Goal: Information Seeking & Learning: Learn about a topic

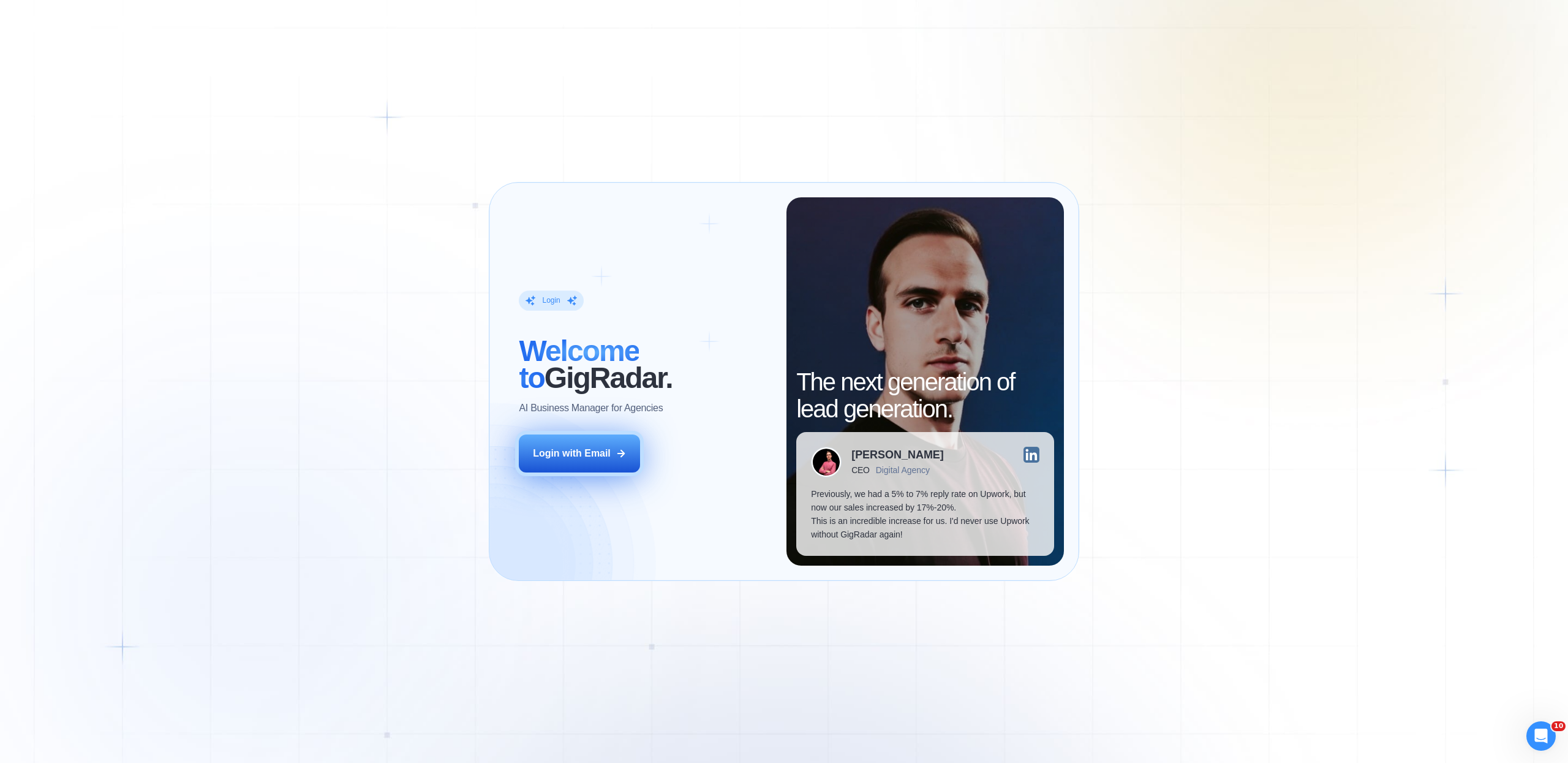
click at [590, 453] on div "Login with Email" at bounding box center [572, 453] width 78 height 14
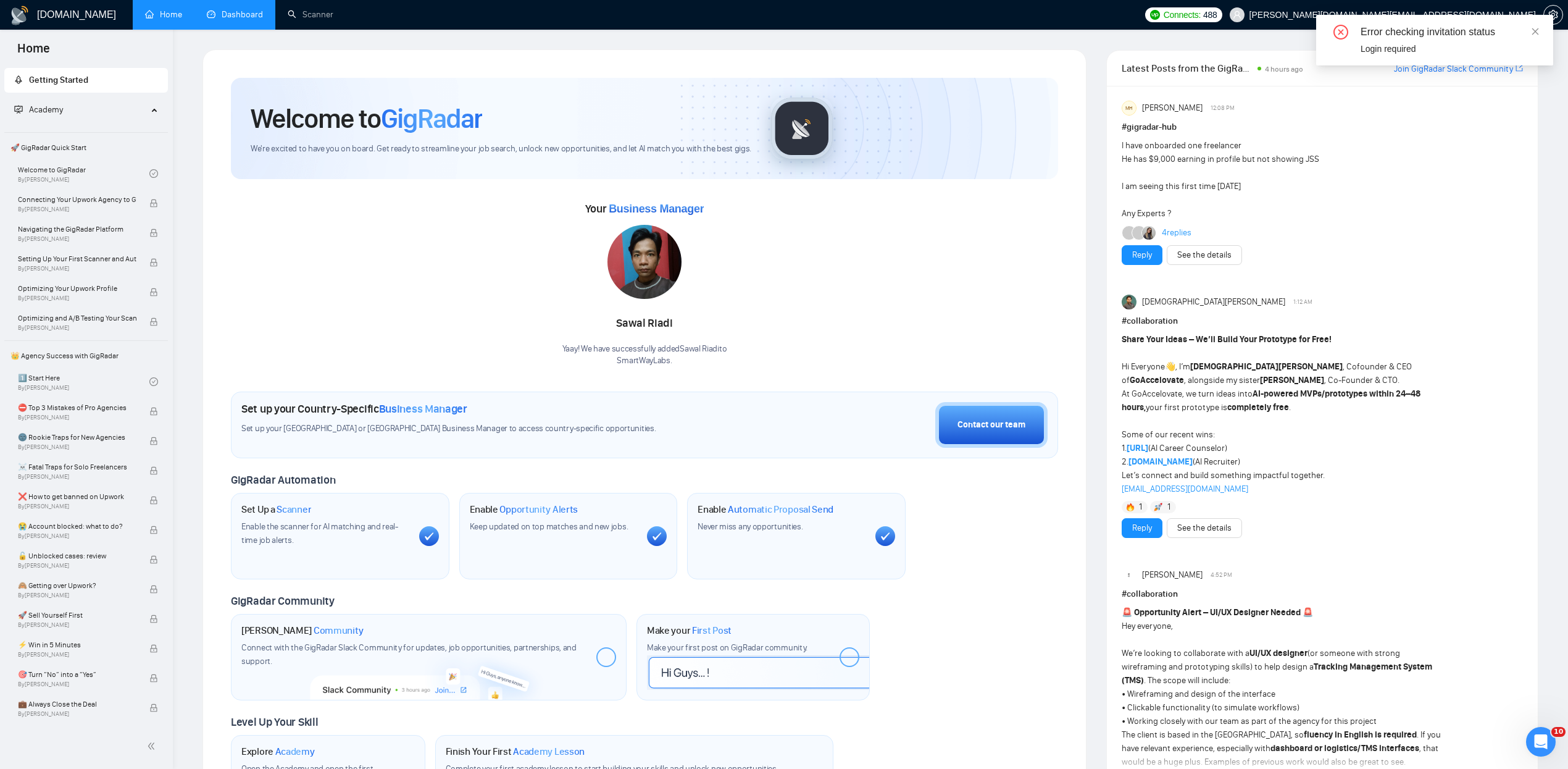
click at [222, 10] on link "Dashboard" at bounding box center [234, 15] width 56 height 10
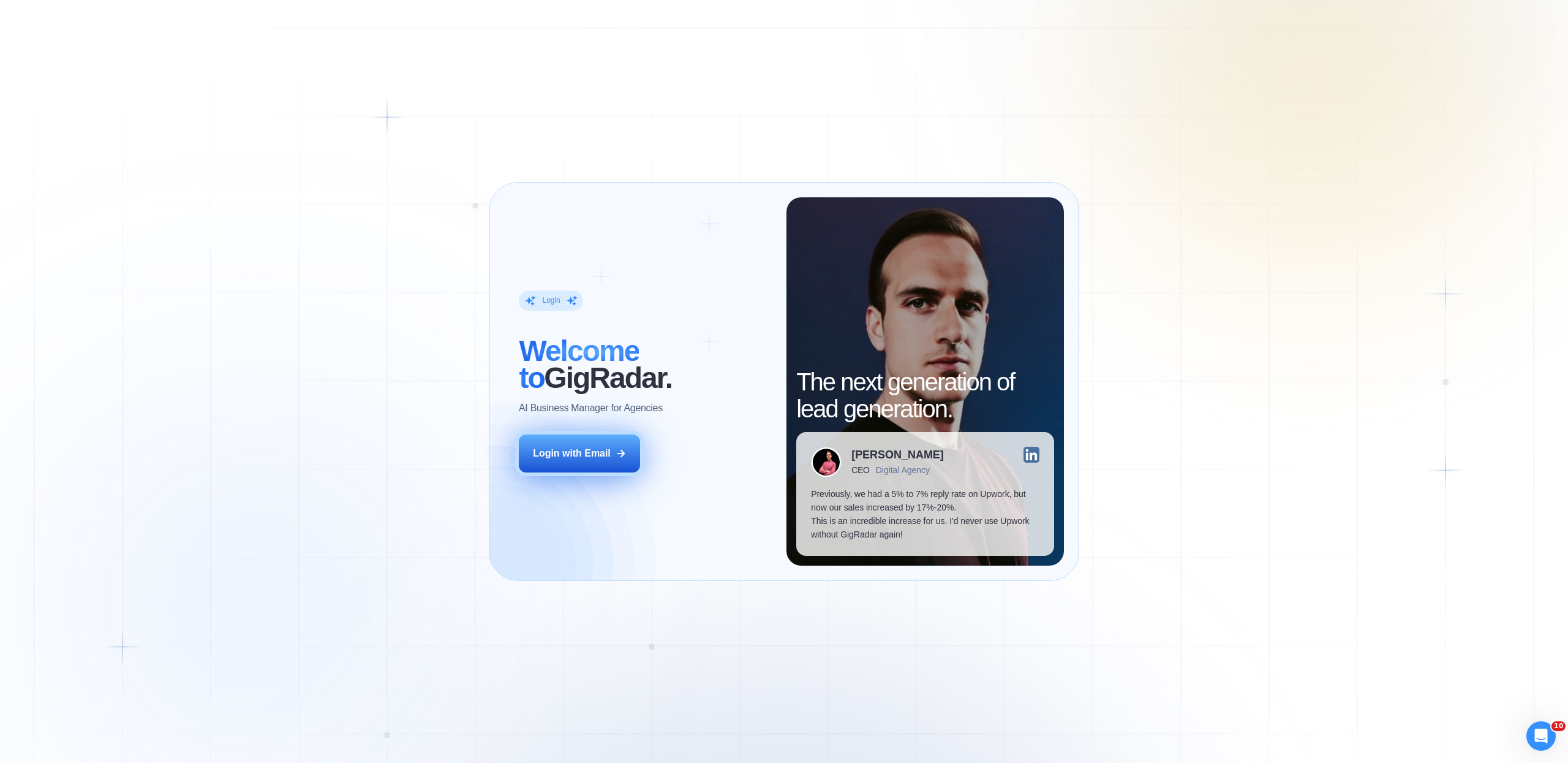
drag, startPoint x: 575, startPoint y: 444, endPoint x: 584, endPoint y: 440, distance: 9.8
click at [575, 444] on button "Login with Email" at bounding box center [579, 453] width 121 height 38
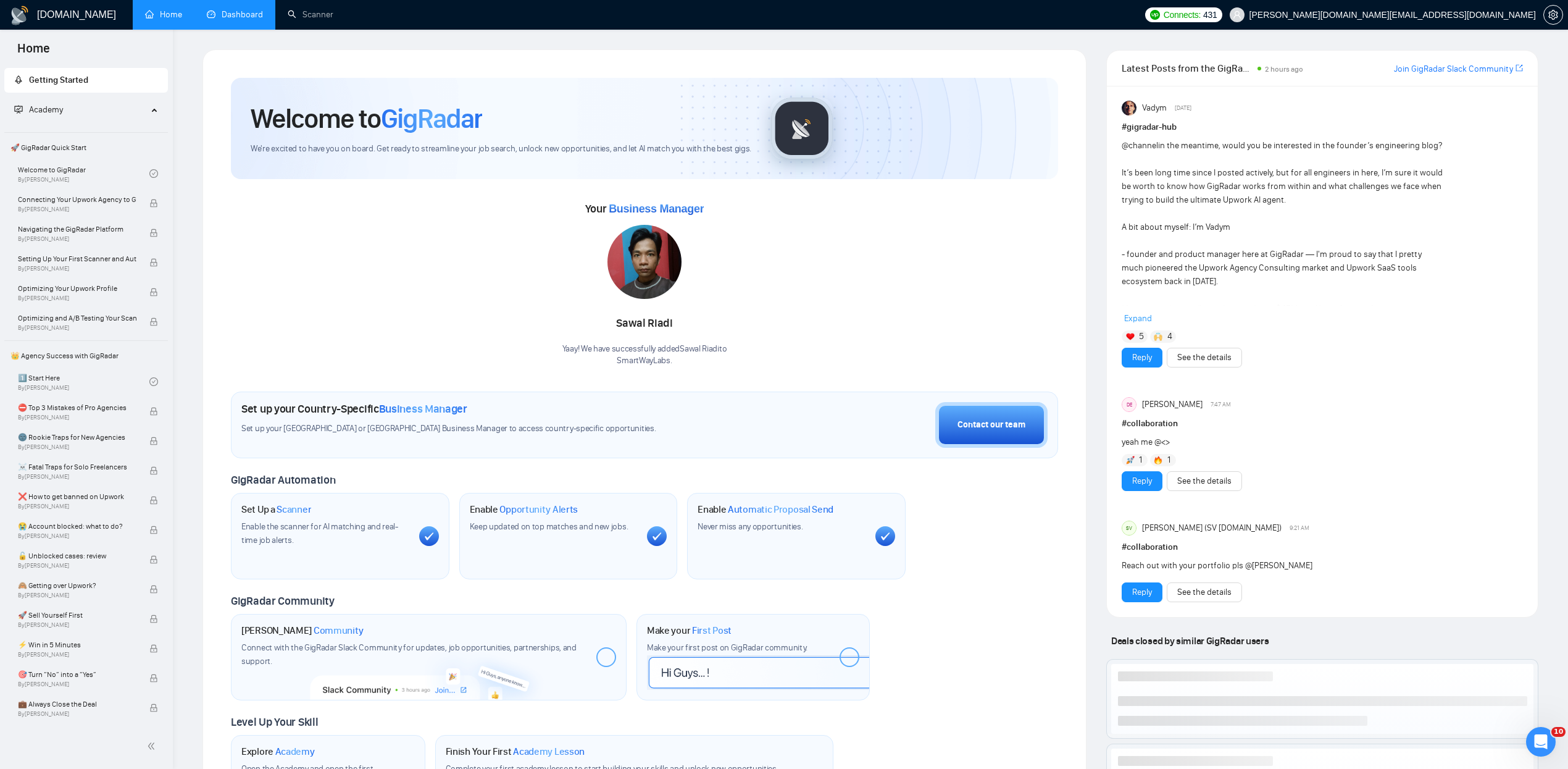
click at [245, 18] on link "Dashboard" at bounding box center [234, 15] width 56 height 10
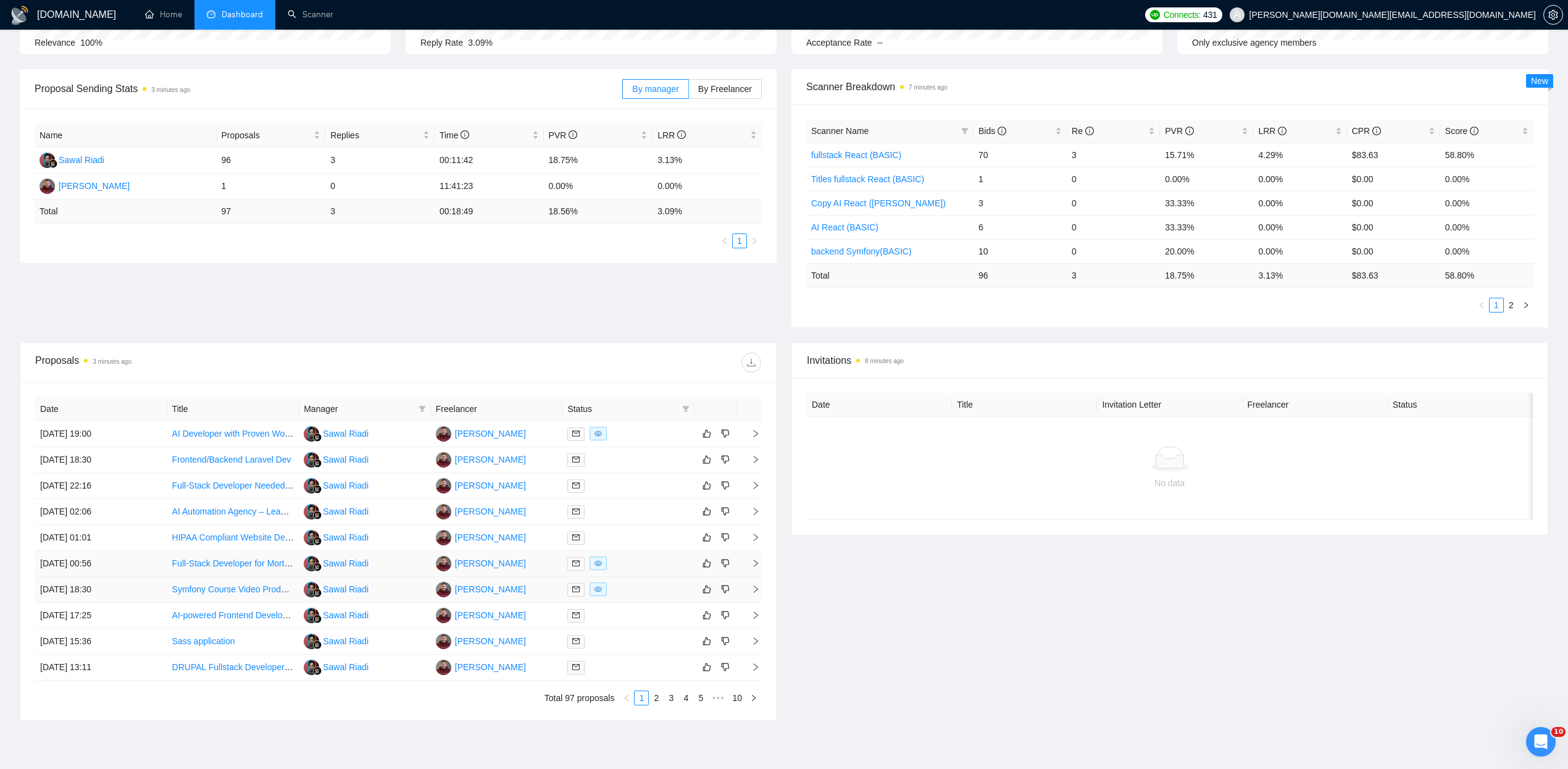
scroll to position [183, 0]
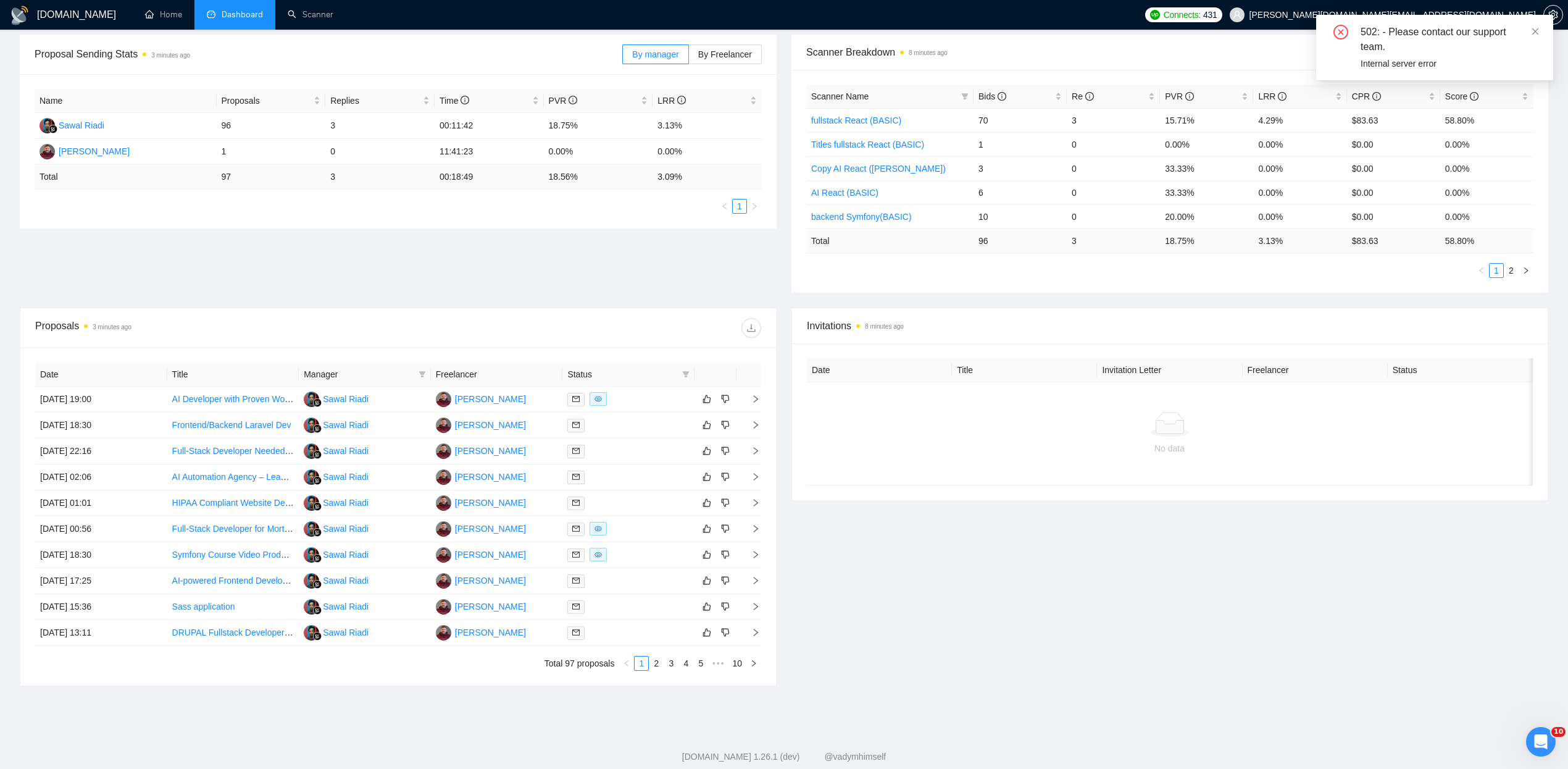
click at [1203, 682] on div "Invitations 8 minutes ago Date Title Invitation Letter Freelancer Status No data" at bounding box center [1169, 497] width 772 height 378
click at [1535, 33] on icon "close" at bounding box center [1535, 31] width 9 height 9
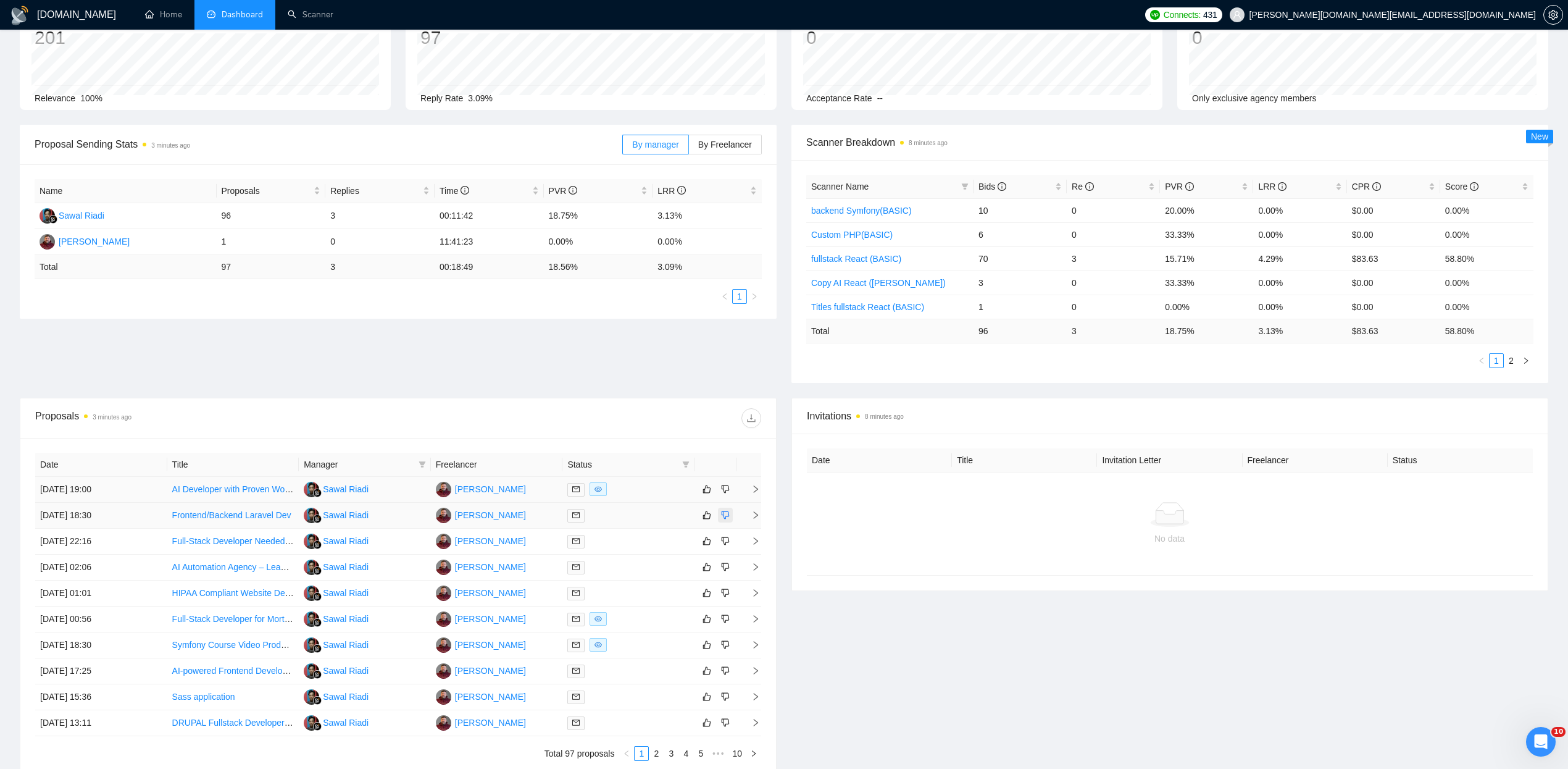
scroll to position [116, 0]
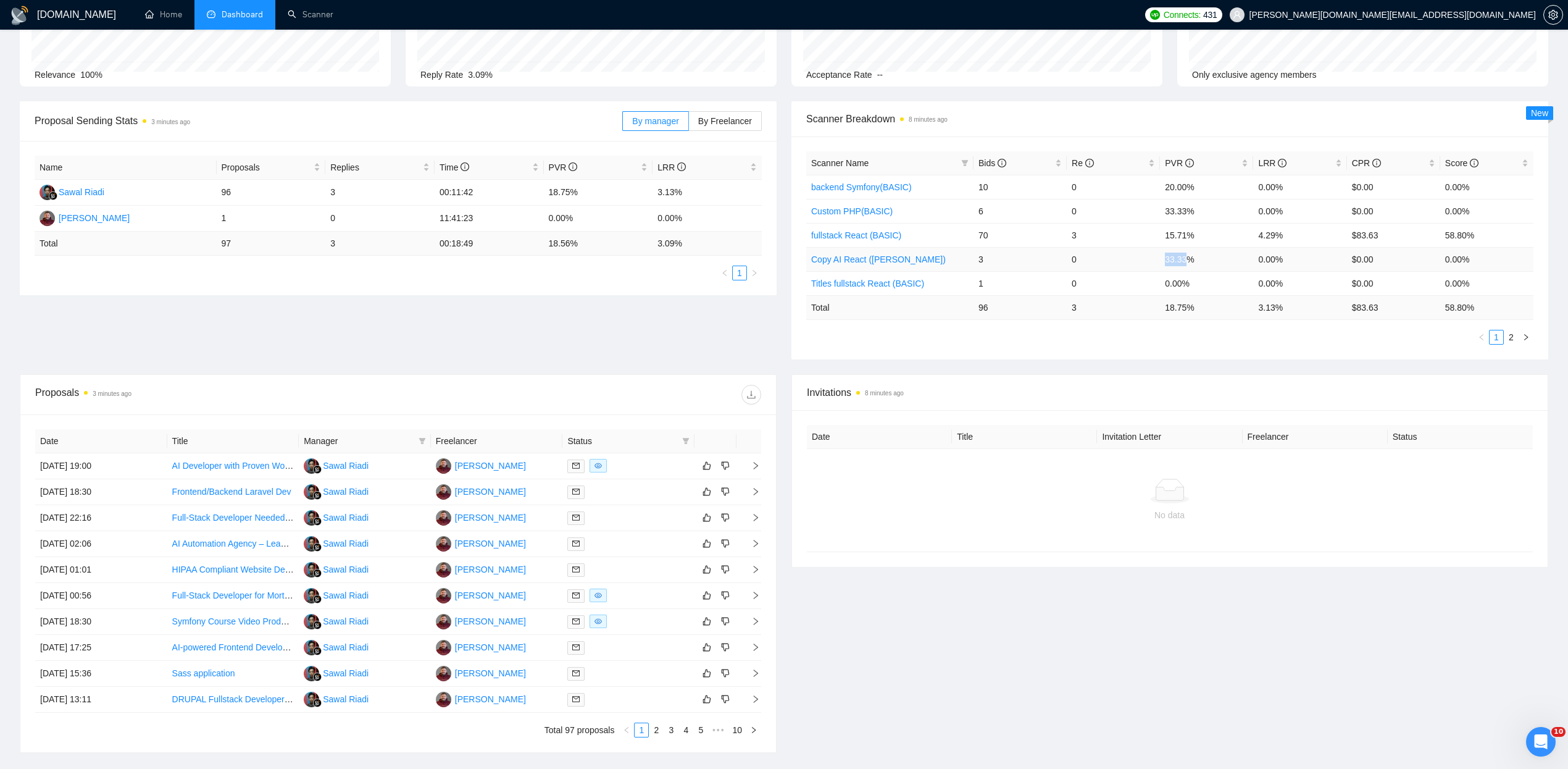
drag, startPoint x: 1188, startPoint y: 261, endPoint x: 1163, endPoint y: 263, distance: 25.1
click at [1163, 263] on td "33.33%" at bounding box center [1207, 259] width 93 height 24
drag, startPoint x: 1188, startPoint y: 210, endPoint x: 1167, endPoint y: 210, distance: 21.0
click at [1168, 210] on td "33.33%" at bounding box center [1207, 210] width 93 height 24
drag, startPoint x: 1192, startPoint y: 234, endPoint x: 1167, endPoint y: 231, distance: 25.2
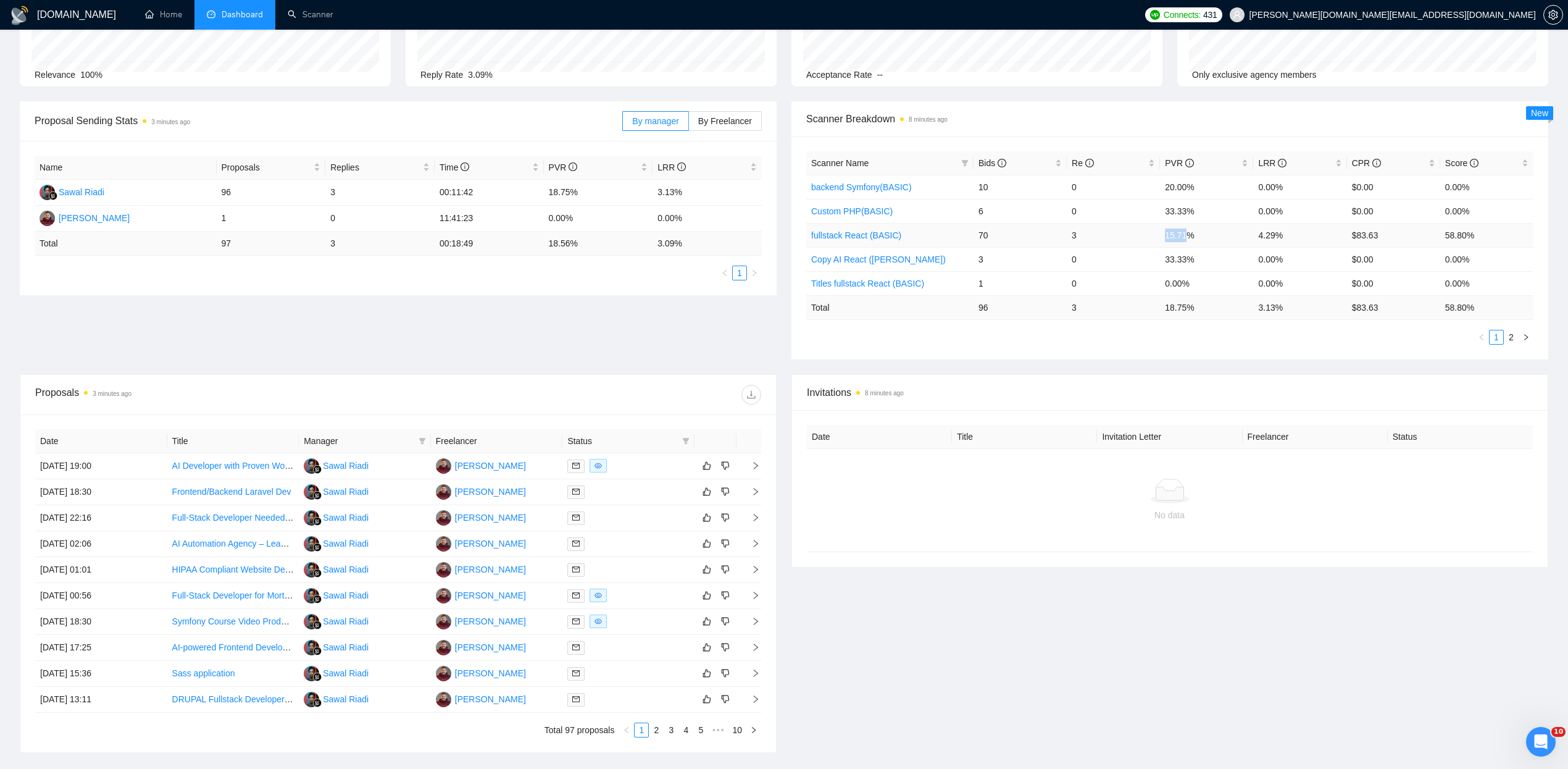
click at [1167, 231] on td "15.71%" at bounding box center [1207, 234] width 93 height 24
drag, startPoint x: 1281, startPoint y: 235, endPoint x: 1247, endPoint y: 235, distance: 34.0
click at [1247, 235] on tr "fullstack React (BASIC) 70 3 15.71% 4.29% $83.63 58.80%" at bounding box center [1170, 234] width 727 height 24
drag, startPoint x: 975, startPoint y: 256, endPoint x: 992, endPoint y: 258, distance: 17.1
click at [988, 257] on td "3" at bounding box center [1020, 259] width 93 height 24
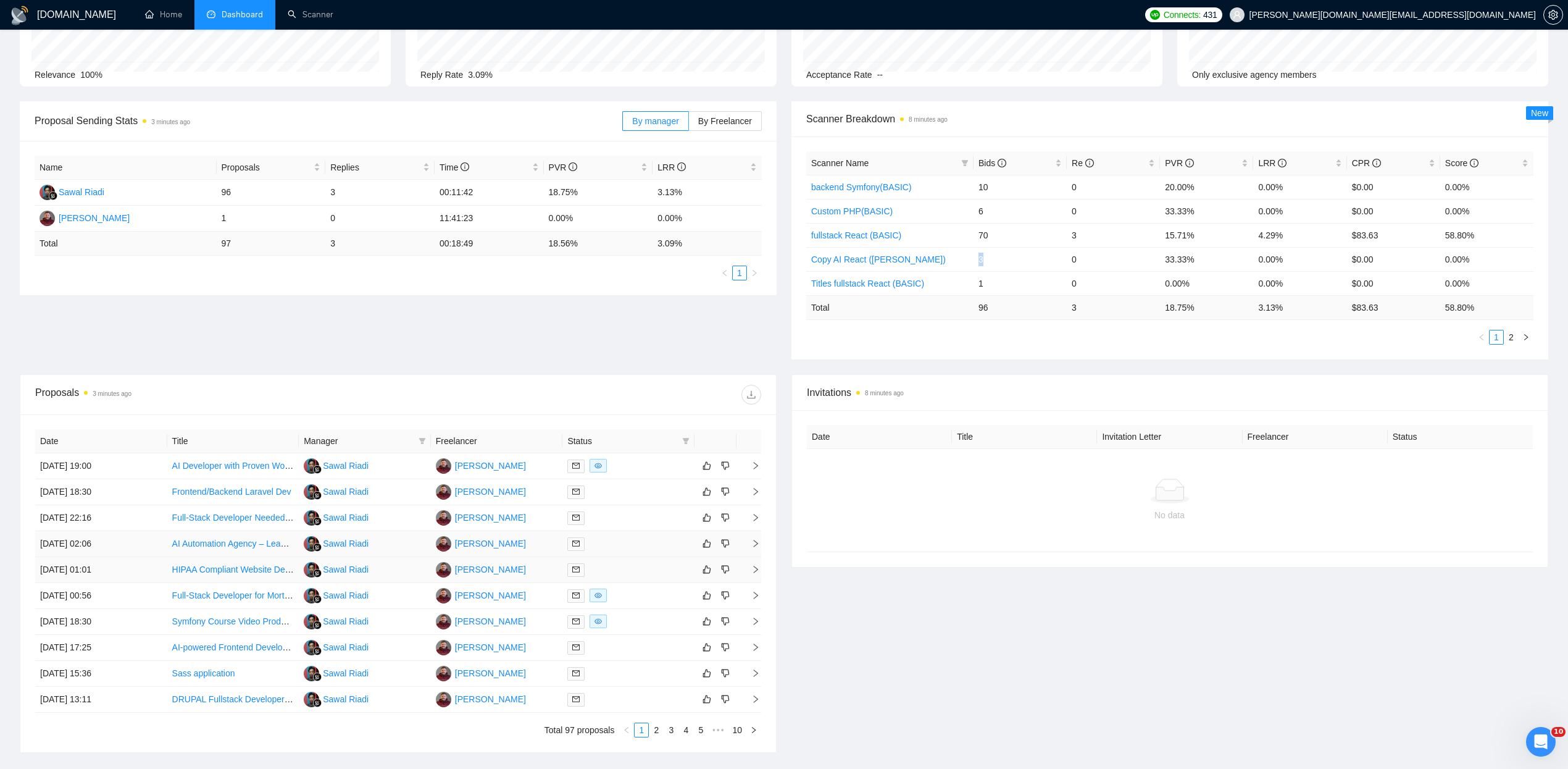
scroll to position [167, 0]
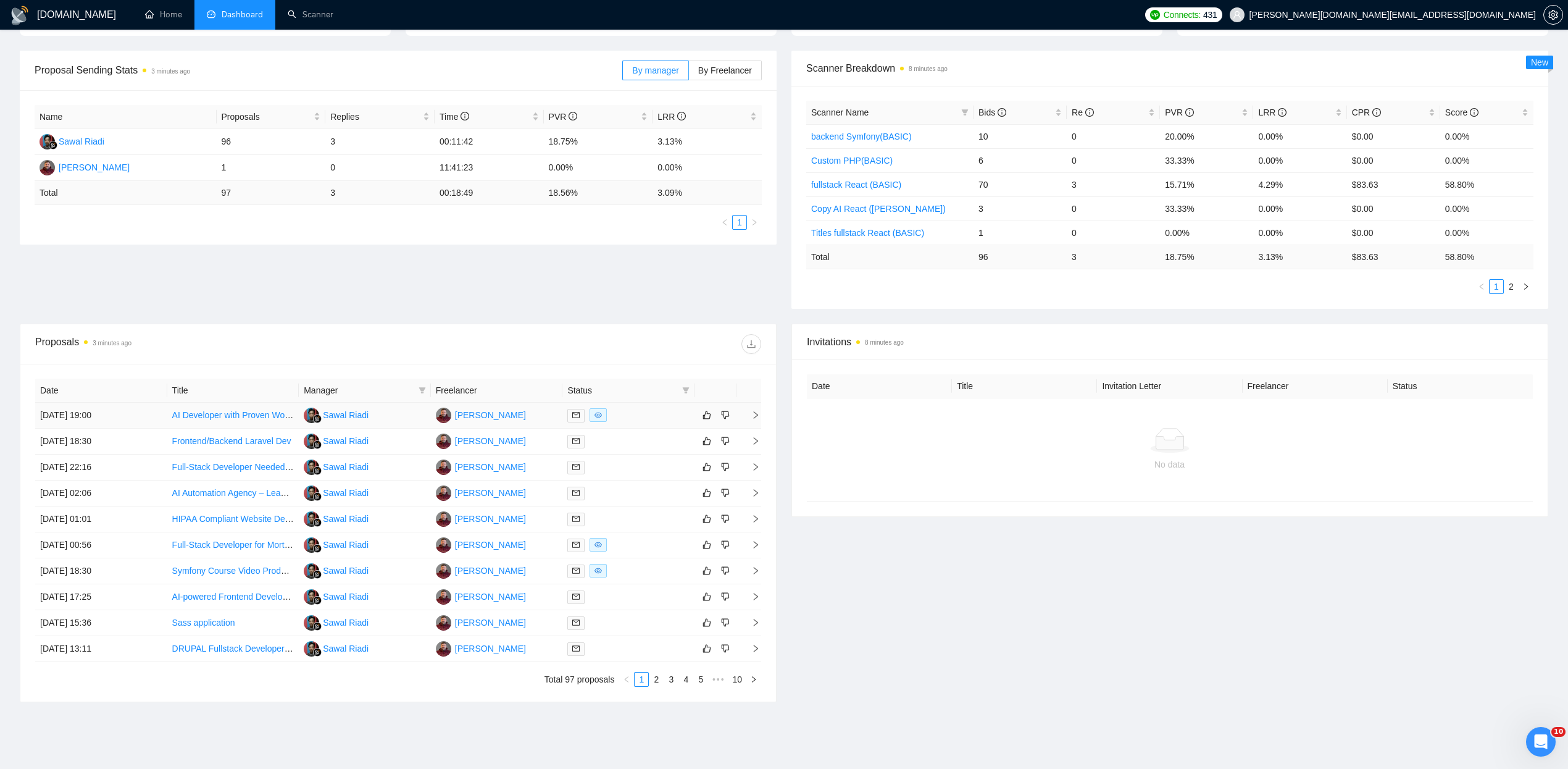
click at [628, 412] on div at bounding box center [628, 415] width 122 height 15
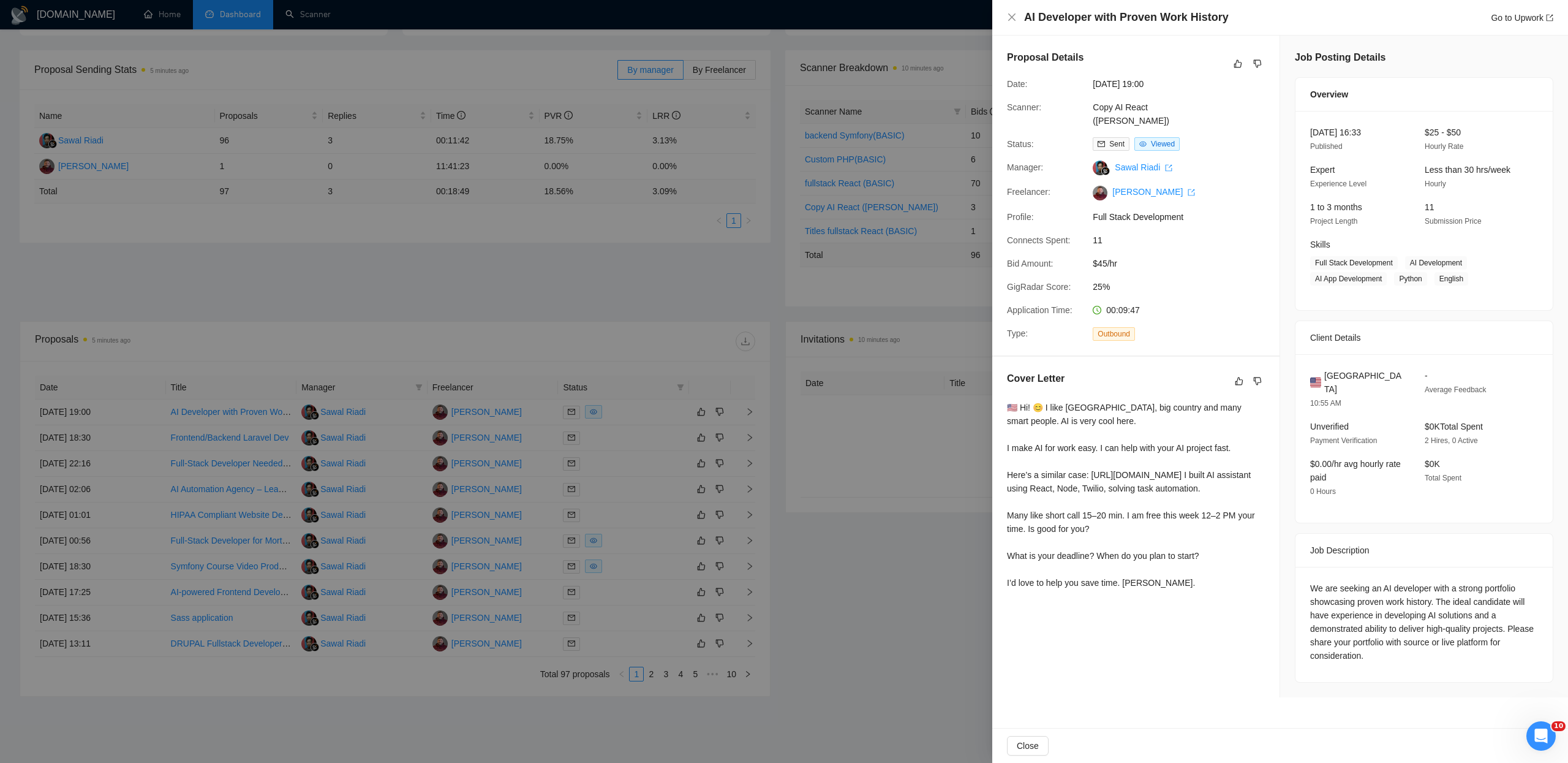
click at [819, 598] on div at bounding box center [784, 381] width 1568 height 763
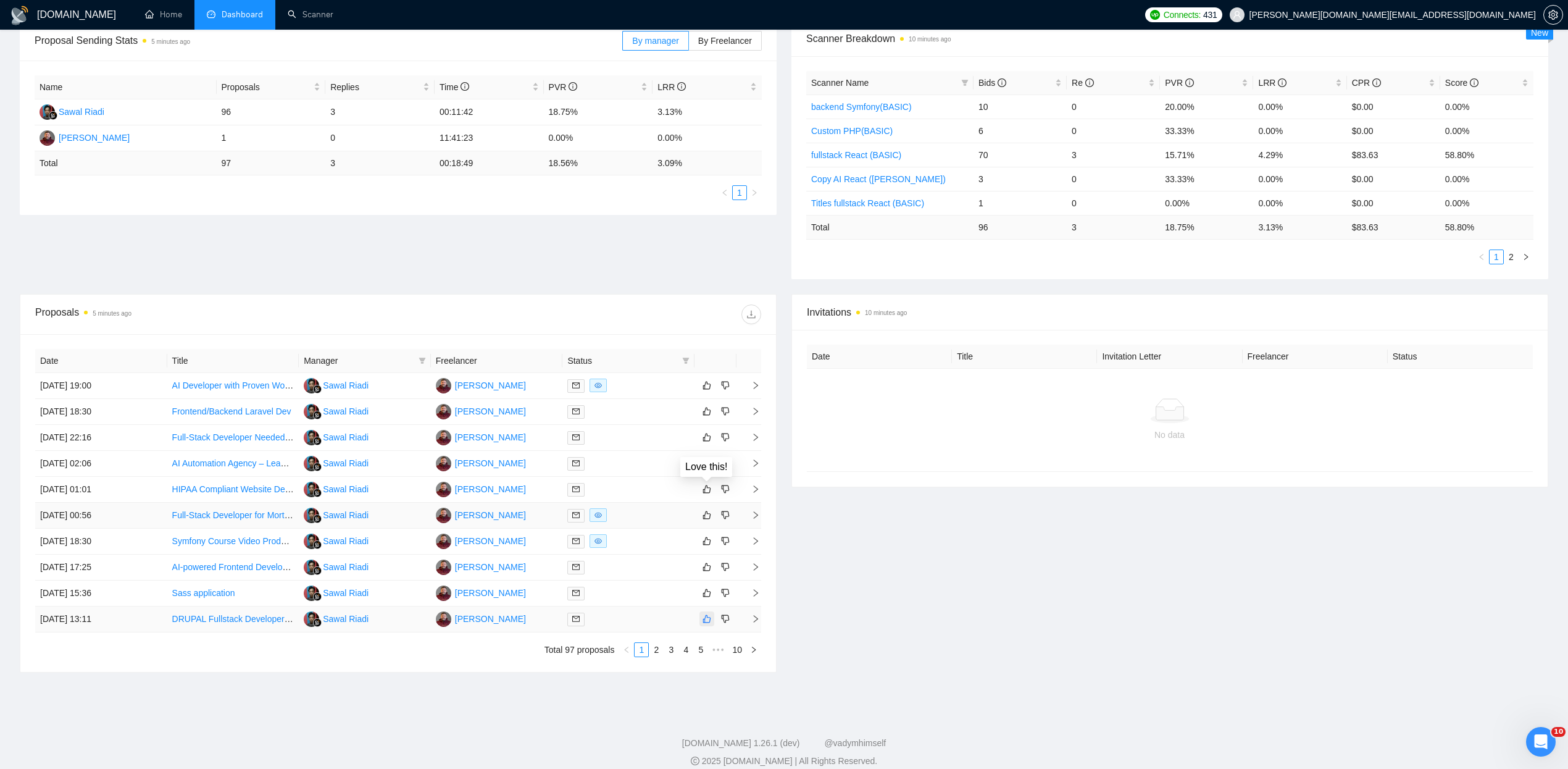
scroll to position [214, 0]
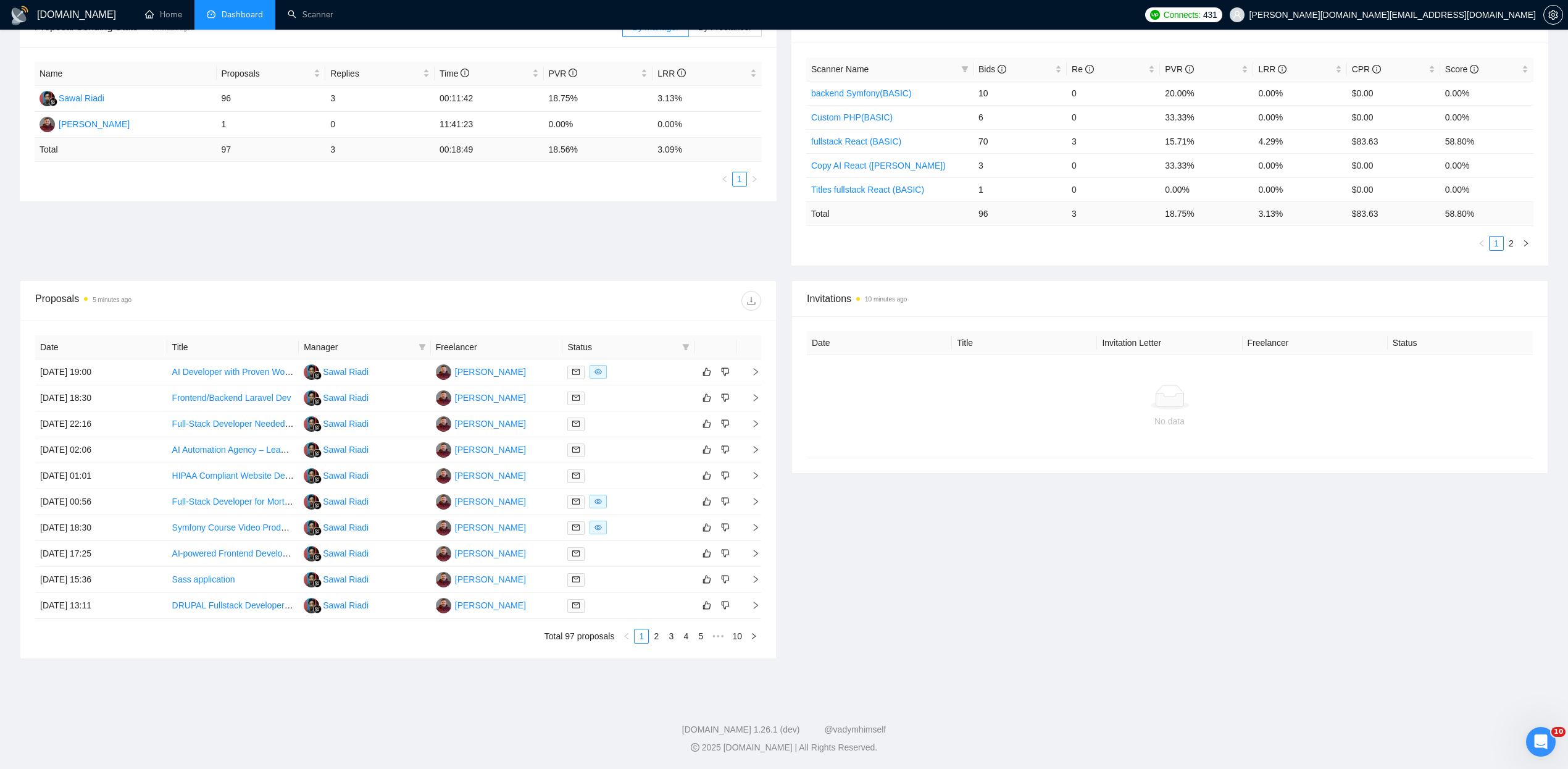
click at [1055, 574] on div "Invitations 10 minutes ago Date Title Invitation Letter Freelancer Status No da…" at bounding box center [1169, 469] width 772 height 378
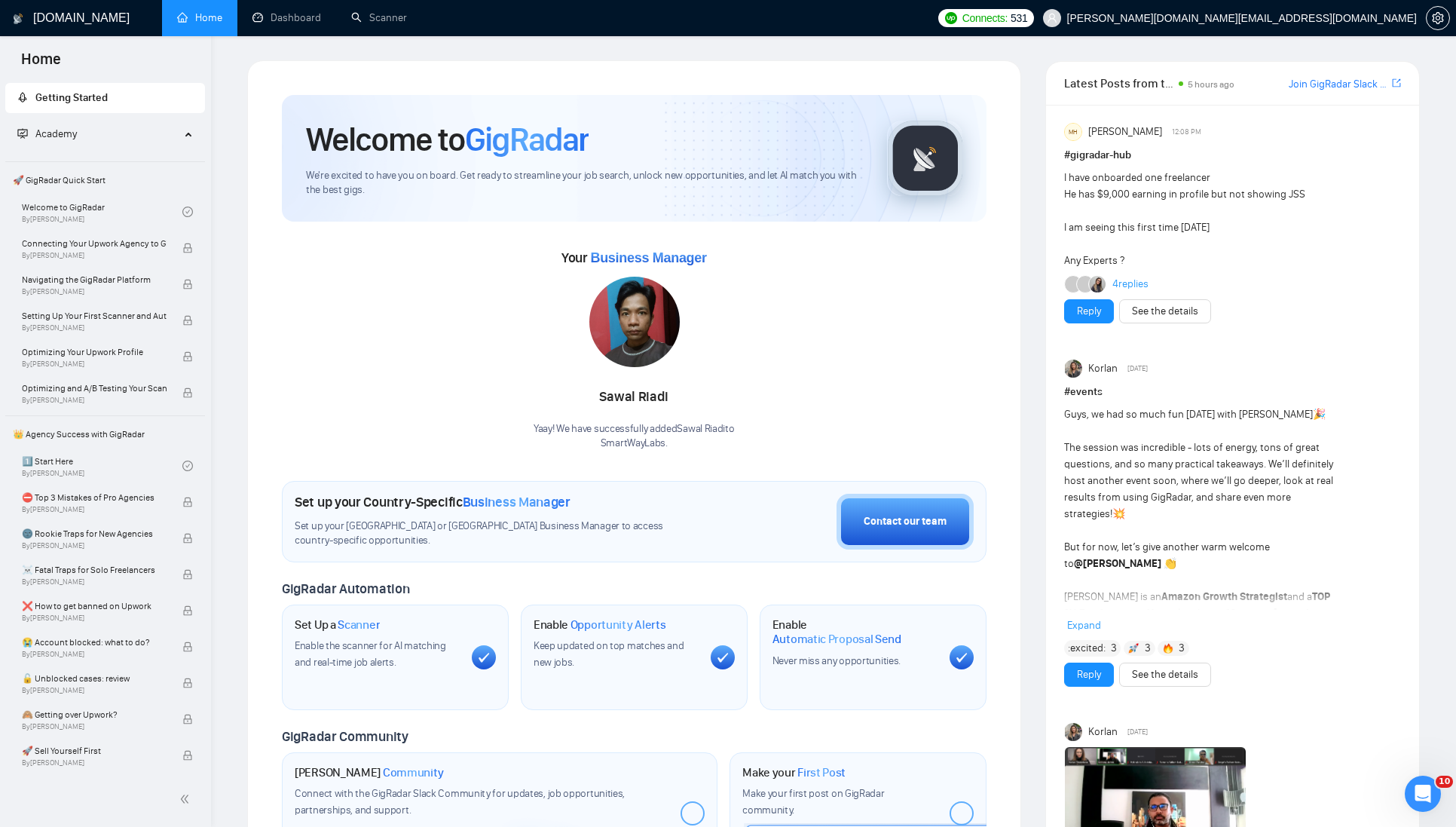
scroll to position [576, 0]
